Goal: Information Seeking & Learning: Learn about a topic

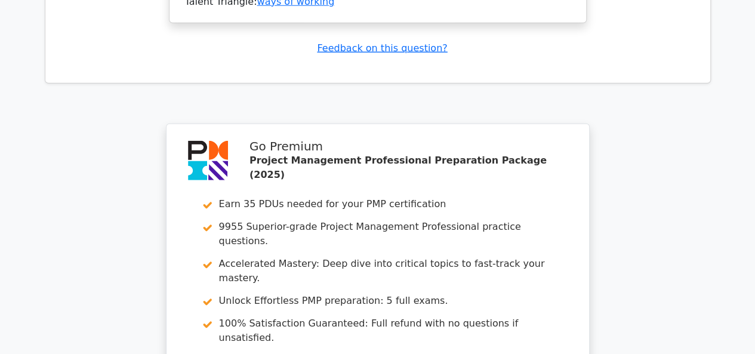
scroll to position [3997, 0]
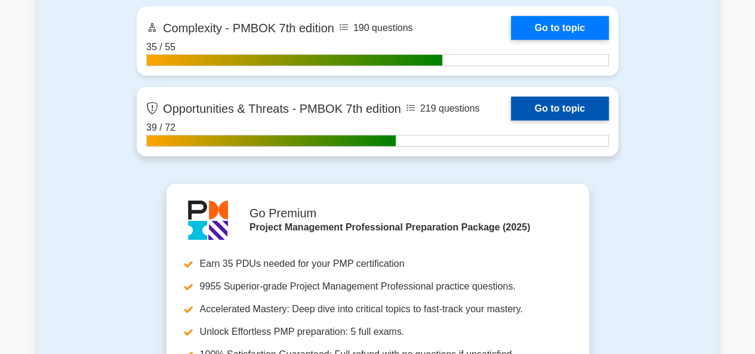
scroll to position [4056, 0]
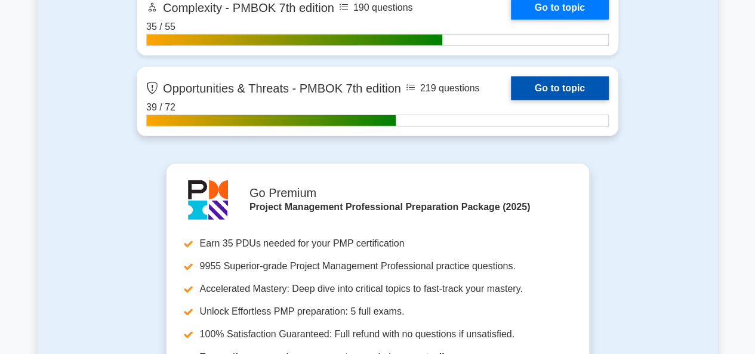
click at [511, 100] on link "Go to topic" at bounding box center [560, 88] width 98 height 24
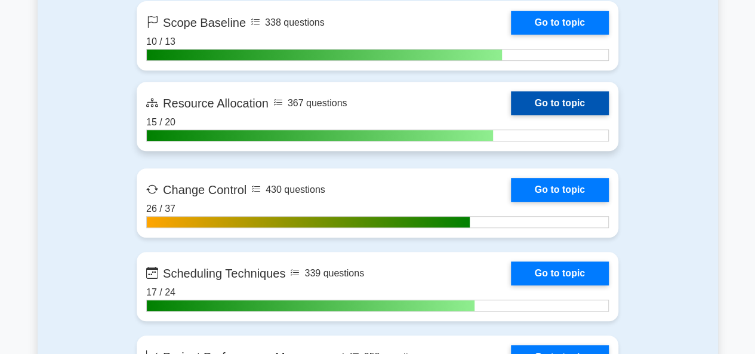
scroll to position [2565, 0]
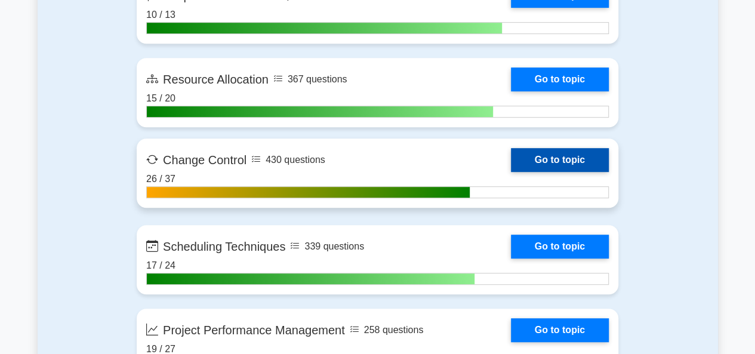
click at [511, 172] on link "Go to topic" at bounding box center [560, 160] width 98 height 24
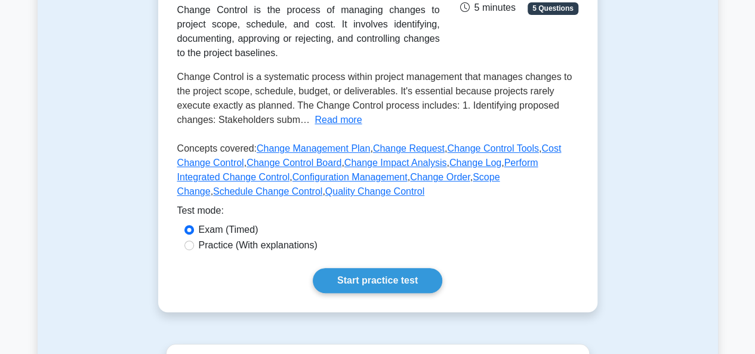
scroll to position [239, 0]
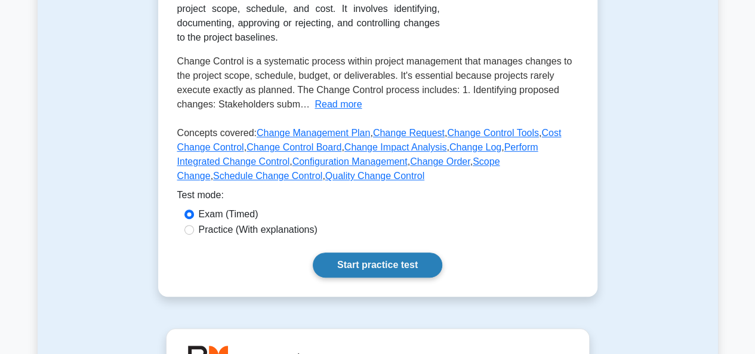
click at [364, 270] on link "Start practice test" at bounding box center [377, 264] width 129 height 25
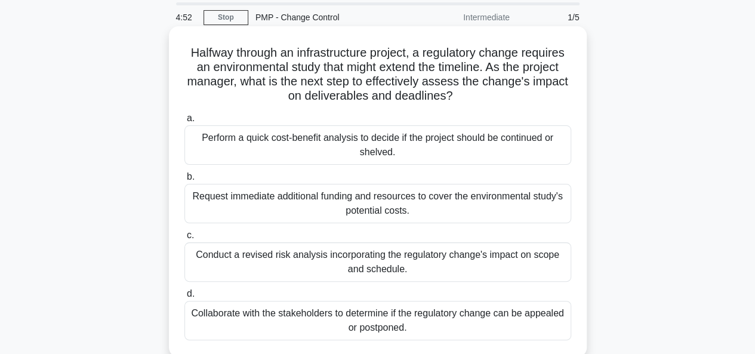
scroll to position [60, 0]
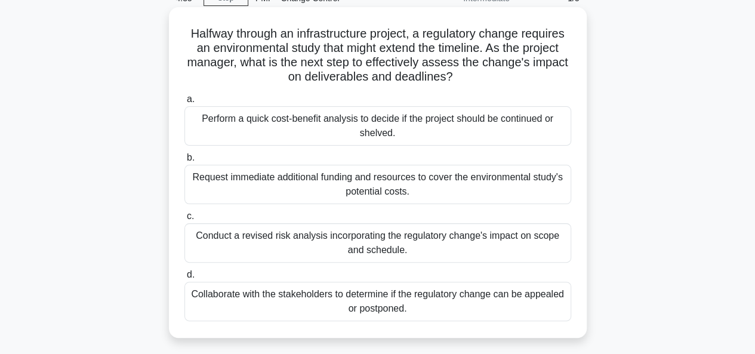
click at [361, 305] on div "Collaborate with the stakeholders to determine if the regulatory change can be …" at bounding box center [377, 301] width 387 height 39
click at [184, 279] on input "d. Collaborate with the stakeholders to determine if the regulatory change can …" at bounding box center [184, 275] width 0 height 8
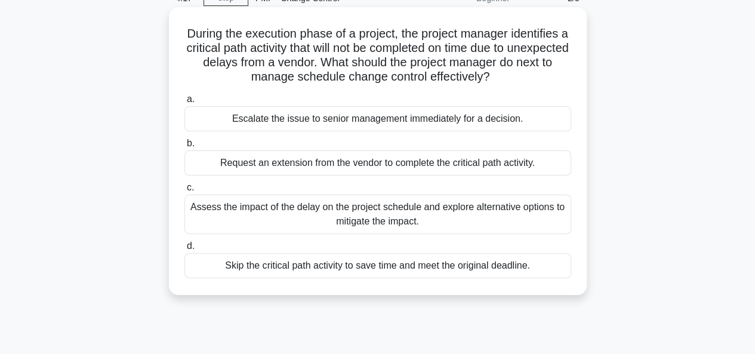
scroll to position [119, 0]
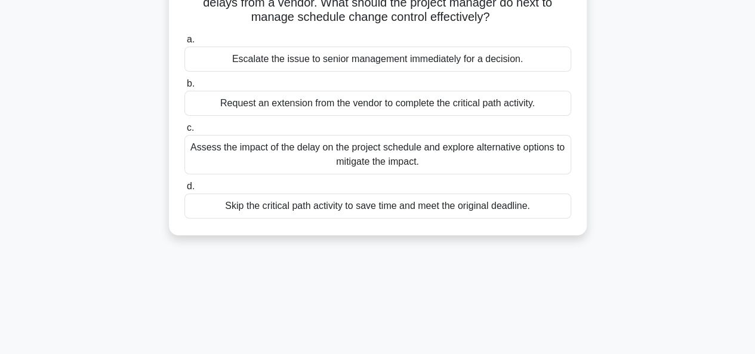
click at [329, 151] on div "Assess the impact of the delay on the project schedule and explore alternative …" at bounding box center [377, 154] width 387 height 39
click at [184, 132] on input "c. Assess the impact of the delay on the project schedule and explore alternati…" at bounding box center [184, 128] width 0 height 8
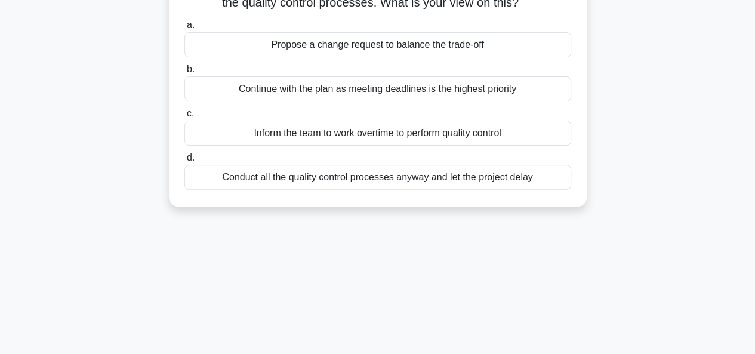
click at [342, 47] on div "Propose a change request to balance the trade-off" at bounding box center [377, 44] width 387 height 25
click at [184, 29] on input "a. Propose a change request to balance the trade-off" at bounding box center [184, 25] width 0 height 8
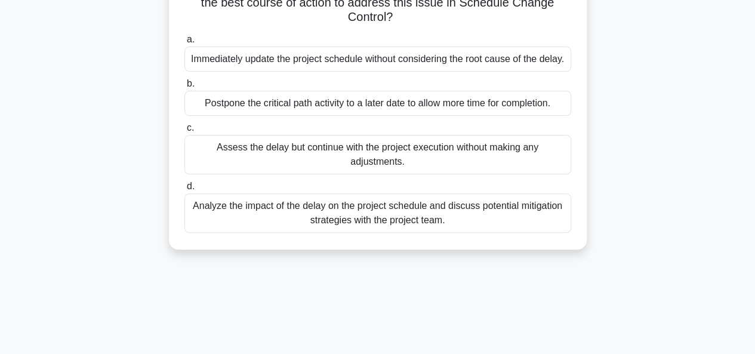
click at [326, 221] on div "Analyze the impact of the delay on the project schedule and discuss potential m…" at bounding box center [377, 212] width 387 height 39
click at [184, 190] on input "d. Analyze the impact of the delay on the project schedule and discuss potentia…" at bounding box center [184, 187] width 0 height 8
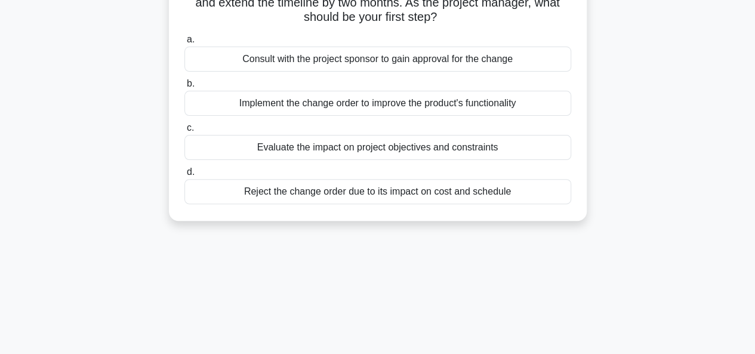
click at [362, 149] on div "Evaluate the impact on project objectives and constraints" at bounding box center [377, 147] width 387 height 25
click at [184, 132] on input "c. Evaluate the impact on project objectives and constraints" at bounding box center [184, 128] width 0 height 8
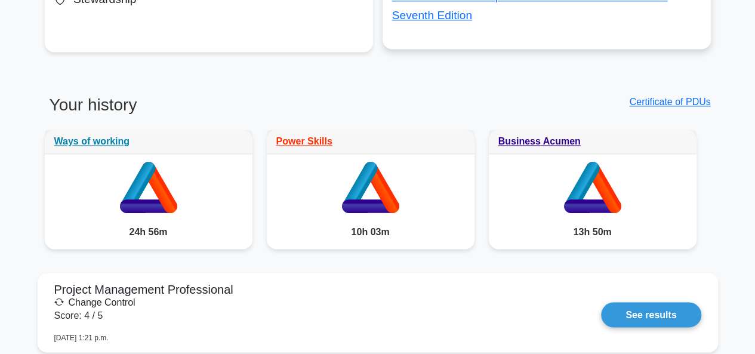
scroll to position [895, 0]
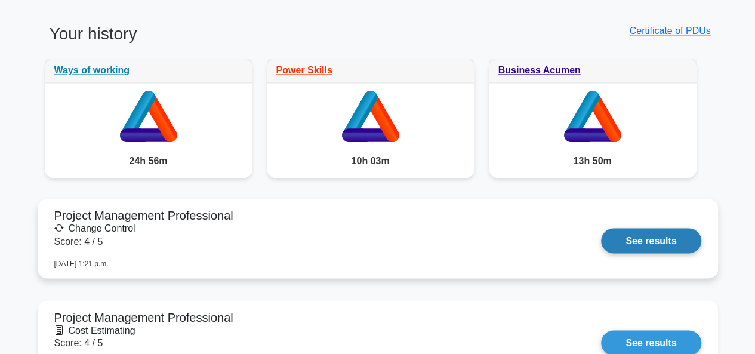
click at [655, 242] on link "See results" at bounding box center [651, 240] width 100 height 25
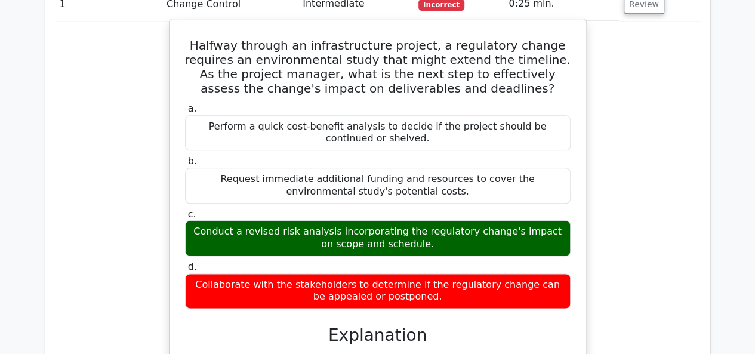
scroll to position [597, 0]
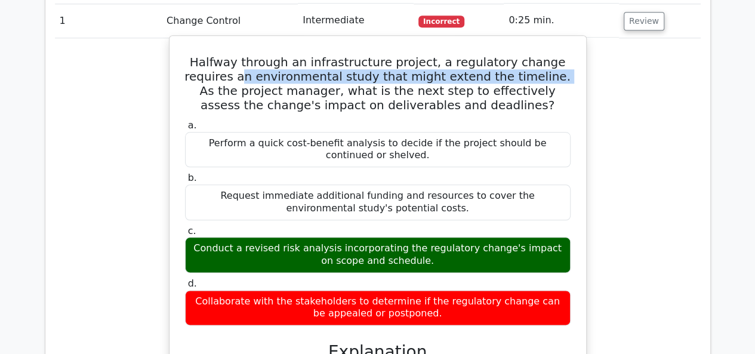
drag, startPoint x: 193, startPoint y: 80, endPoint x: 489, endPoint y: 73, distance: 296.6
click at [489, 73] on h5 "Halfway through an infrastructure project, a regulatory change requires an envi…" at bounding box center [378, 83] width 388 height 57
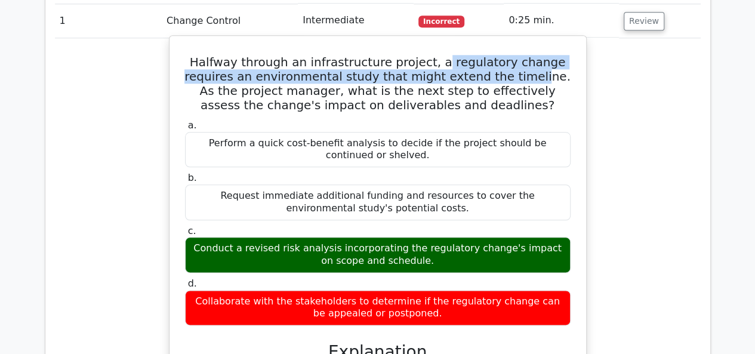
drag, startPoint x: 421, startPoint y: 60, endPoint x: 471, endPoint y: 75, distance: 52.1
click at [471, 75] on h5 "Halfway through an infrastructure project, a regulatory change requires an envi…" at bounding box center [378, 83] width 388 height 57
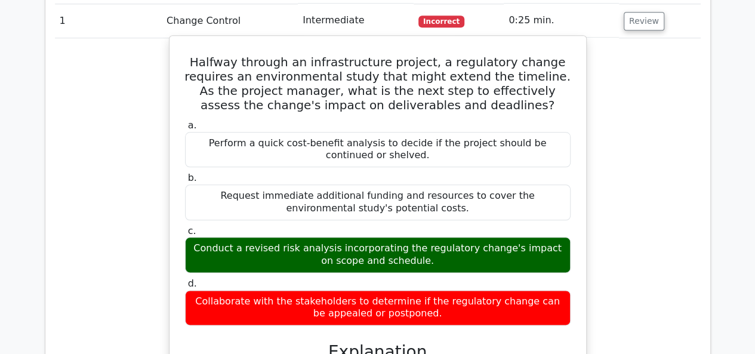
click at [447, 82] on h5 "Halfway through an infrastructure project, a regulatory change requires an envi…" at bounding box center [378, 83] width 388 height 57
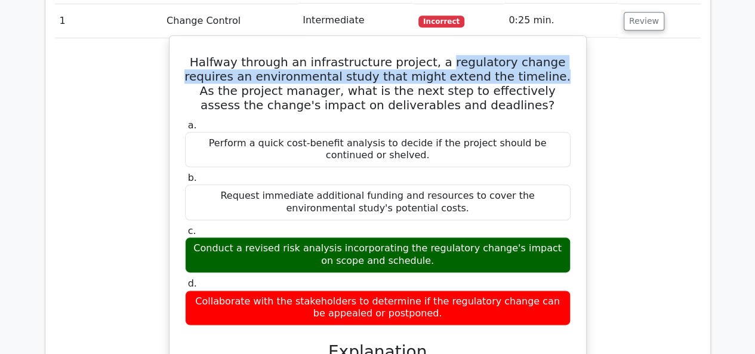
drag, startPoint x: 425, startPoint y: 59, endPoint x: 488, endPoint y: 77, distance: 65.7
click at [488, 77] on h5 "Halfway through an infrastructure project, a regulatory change requires an envi…" at bounding box center [378, 83] width 388 height 57
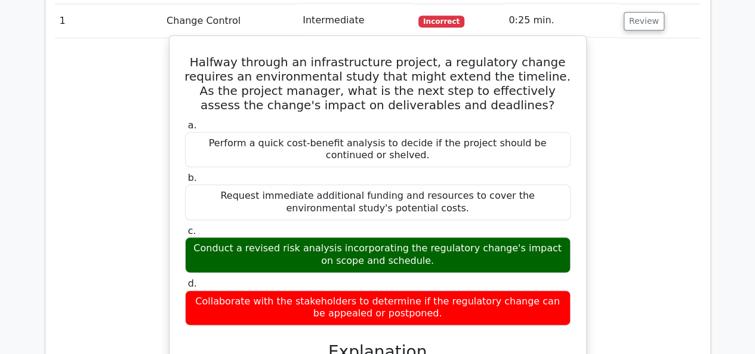
click at [206, 86] on h5 "Halfway through an infrastructure project, a regulatory change requires an envi…" at bounding box center [378, 83] width 388 height 57
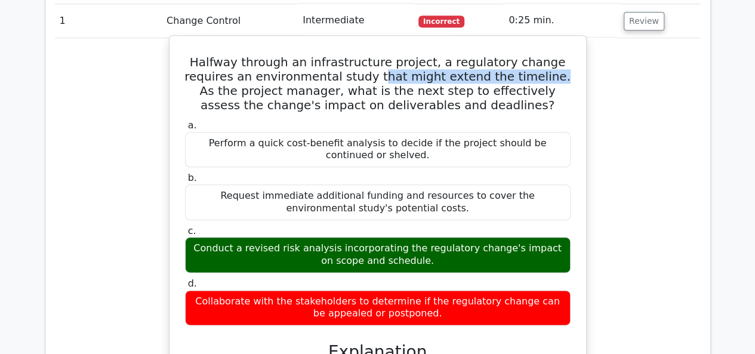
drag, startPoint x: 325, startPoint y: 73, endPoint x: 486, endPoint y: 75, distance: 161.7
click at [486, 75] on h5 "Halfway through an infrastructure project, a regulatory change requires an envi…" at bounding box center [378, 83] width 388 height 57
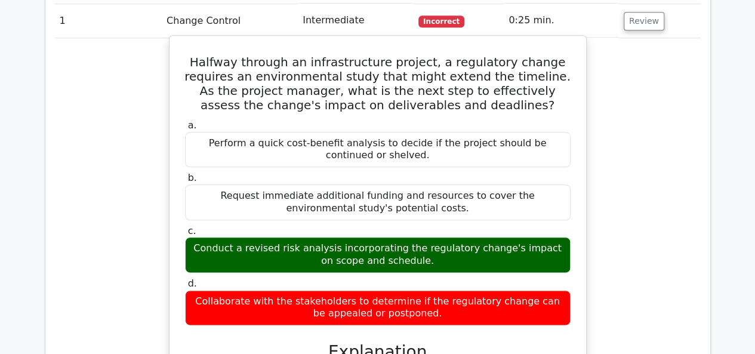
click at [244, 270] on div "a. Perform a quick cost-benefit analysis to decide if the project should be con…" at bounding box center [378, 222] width 400 height 211
click at [321, 255] on div "Conduct a revised risk analysis incorporating the regulatory change's impact on…" at bounding box center [377, 255] width 385 height 36
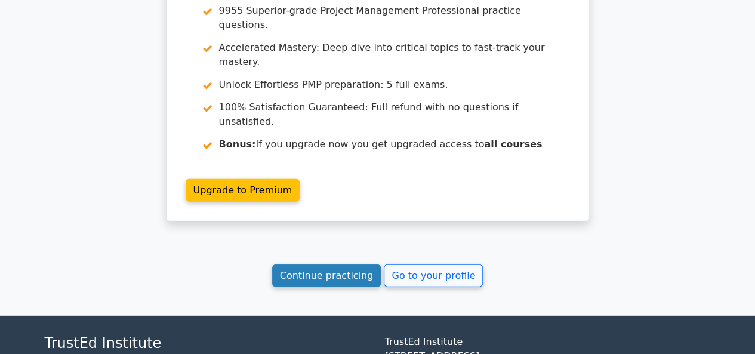
scroll to position [1611, 0]
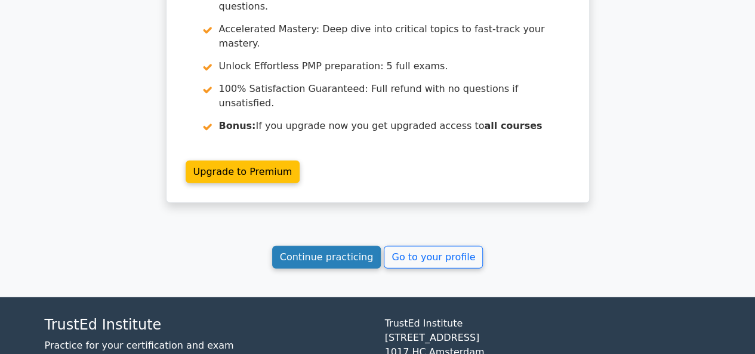
click at [313, 246] on link "Continue practicing" at bounding box center [326, 257] width 109 height 23
